Goal: Task Accomplishment & Management: Manage account settings

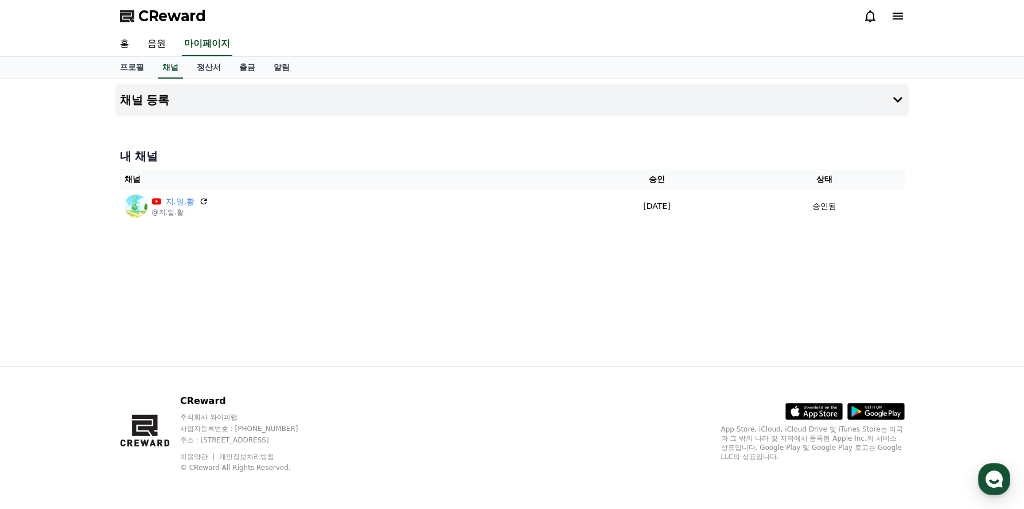
click at [871, 20] on icon at bounding box center [870, 16] width 10 height 12
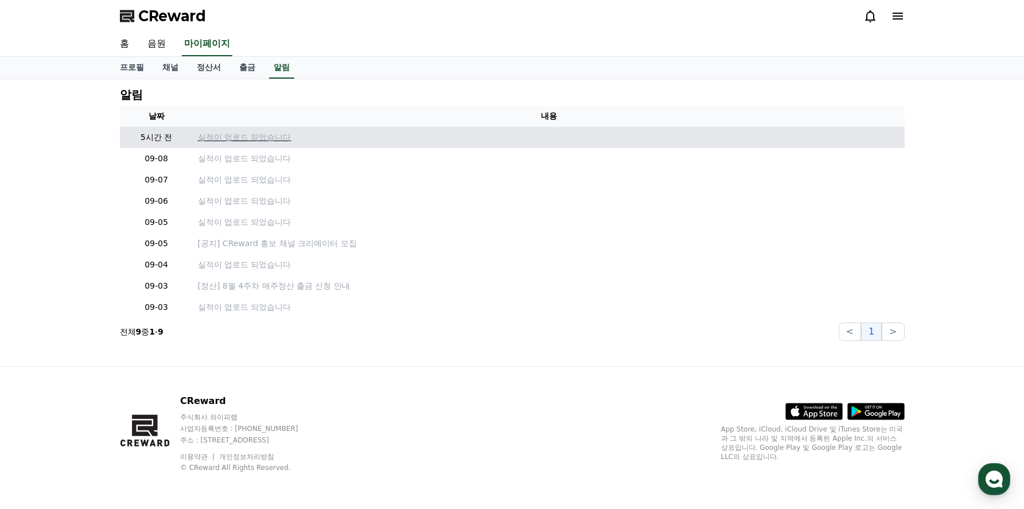
click at [291, 142] on p "실적이 업로드 되었습니다" at bounding box center [549, 137] width 702 height 12
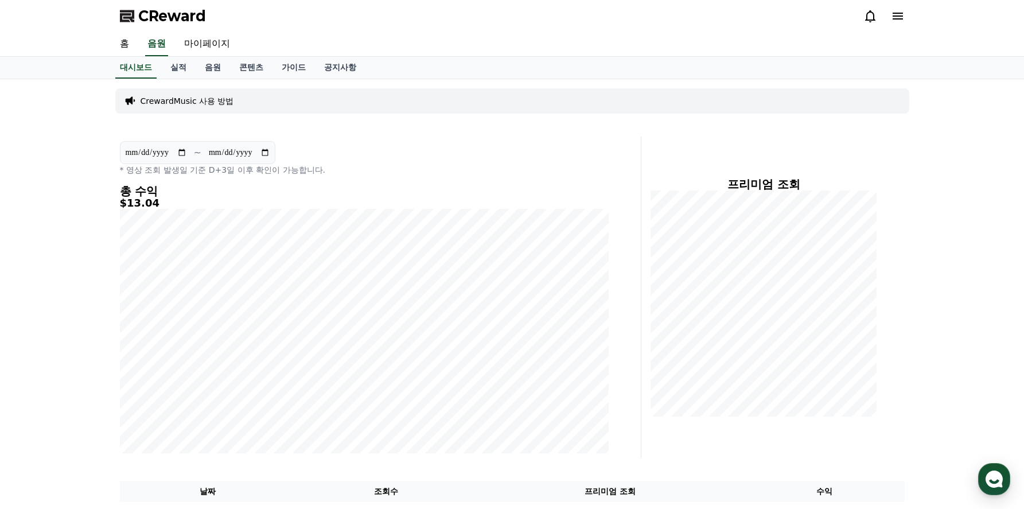
click at [981, 296] on div "**********" at bounding box center [512, 369] width 1024 height 580
click at [213, 45] on link "마이페이지" at bounding box center [207, 44] width 64 height 24
select select "**********"
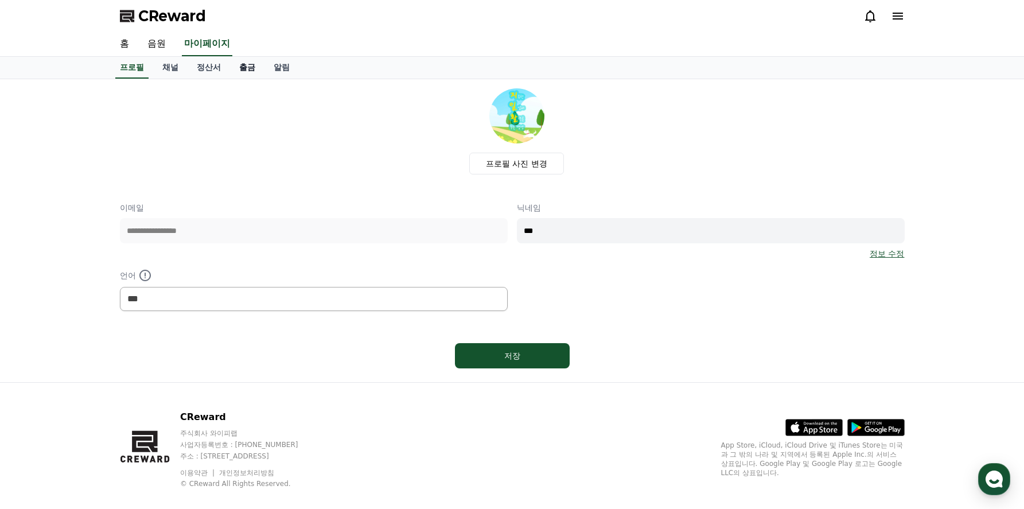
click at [243, 70] on link "출금" at bounding box center [247, 68] width 34 height 22
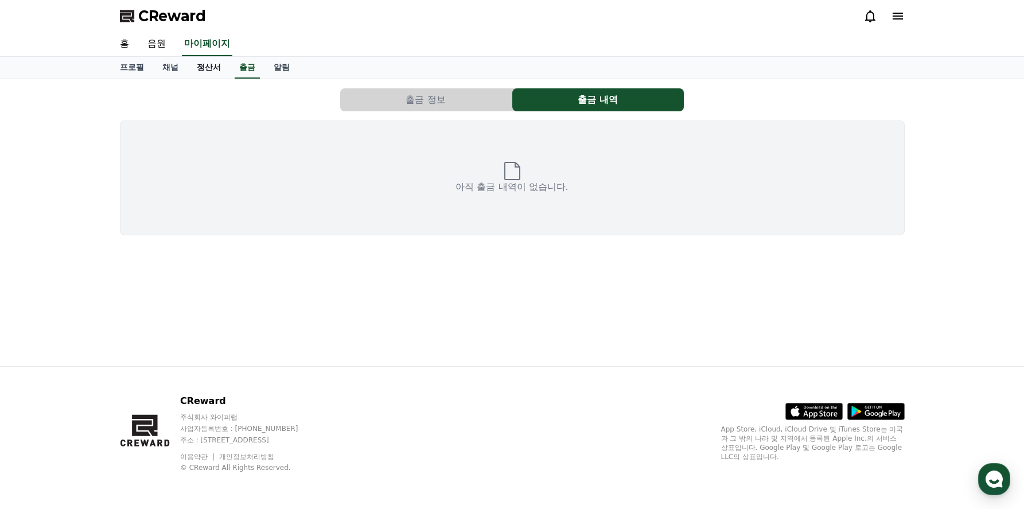
click at [212, 69] on link "정산서" at bounding box center [209, 68] width 42 height 22
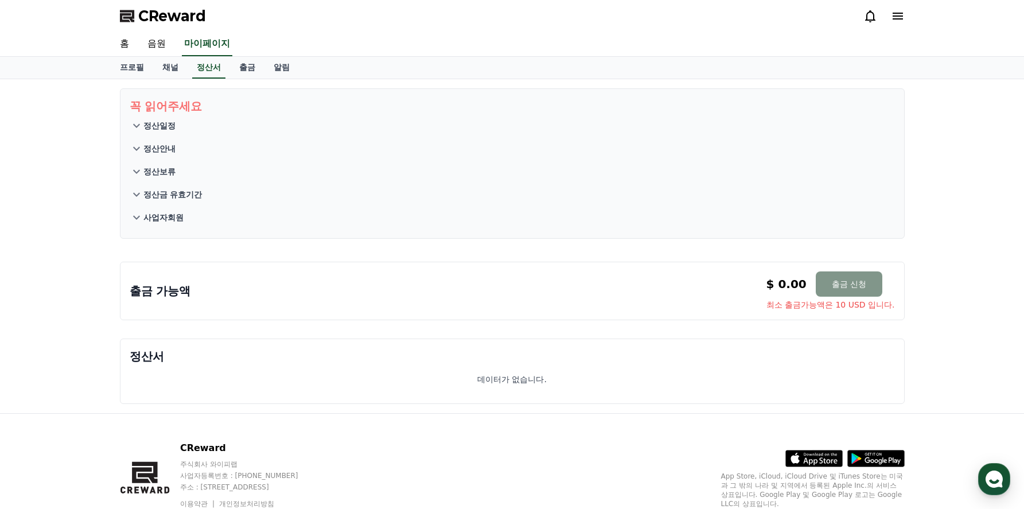
click at [869, 293] on button "출금 신청" at bounding box center [849, 283] width 67 height 25
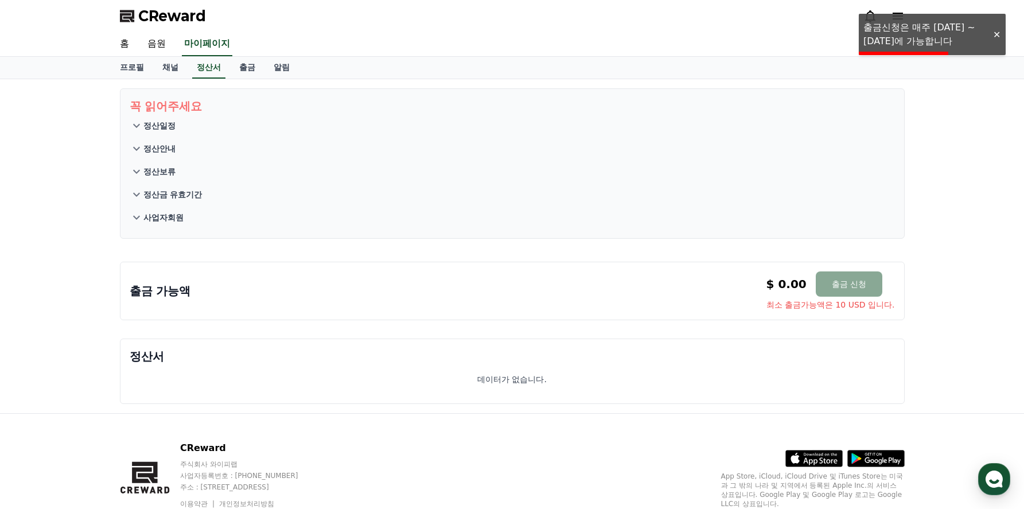
drag, startPoint x: 995, startPoint y: 36, endPoint x: 976, endPoint y: 96, distance: 62.8
click at [995, 36] on div at bounding box center [996, 34] width 18 height 11
click at [971, 219] on div "꼭 읽어주세요 정산일정 정산안내 정산보류 정산금 유효기간 사업자회원 출금 가능액 $ 0.00 출금 신청 최소 출금가능액은 10 USD 입니다.…" at bounding box center [512, 246] width 1024 height 334
